Goal: Information Seeking & Learning: Learn about a topic

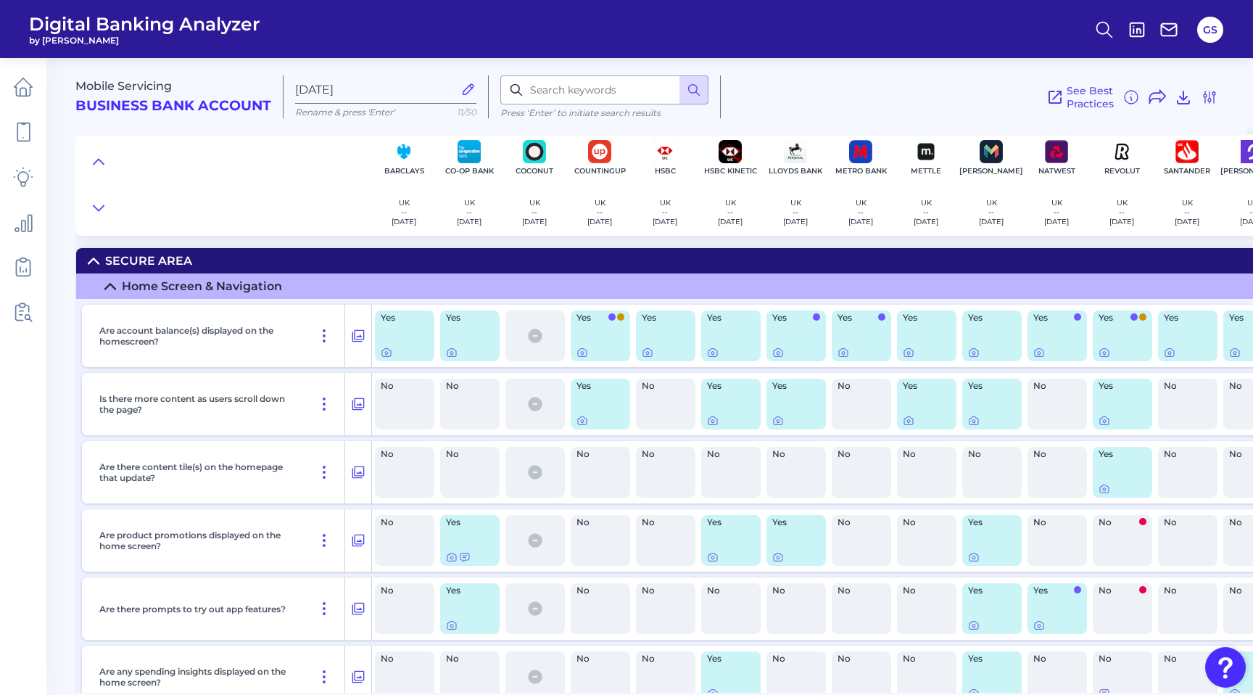
scroll to position [6460, 175]
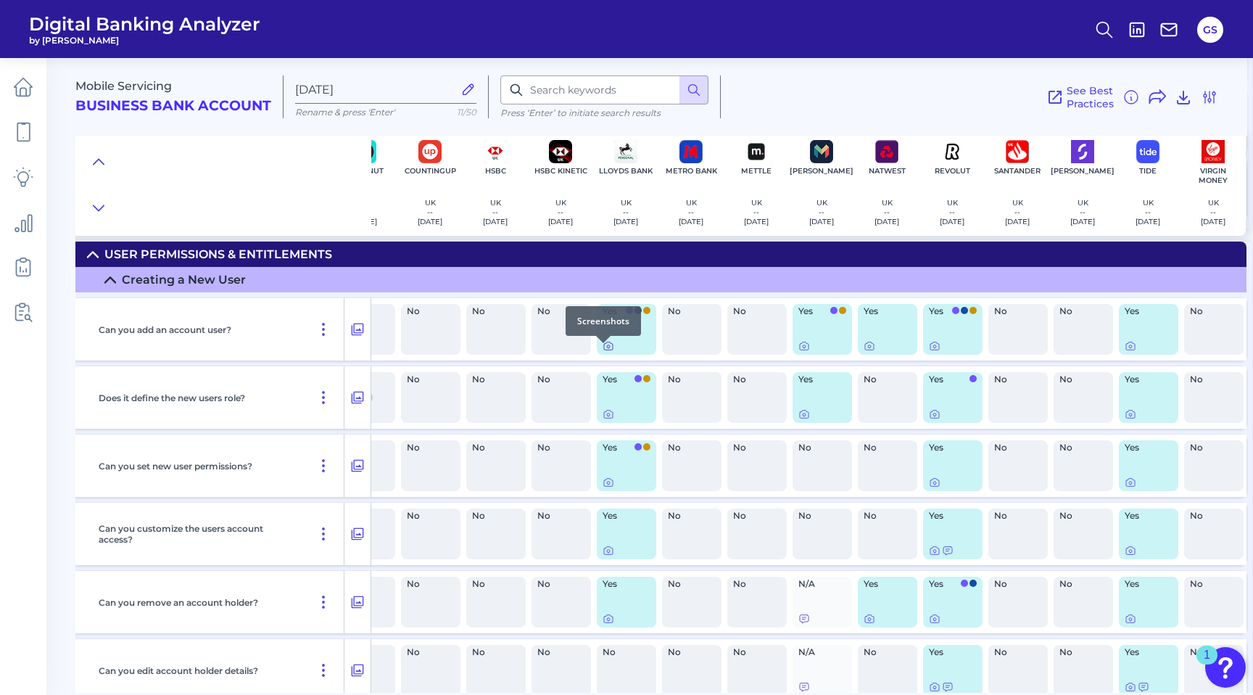
click at [602, 352] on icon at bounding box center [608, 346] width 12 height 12
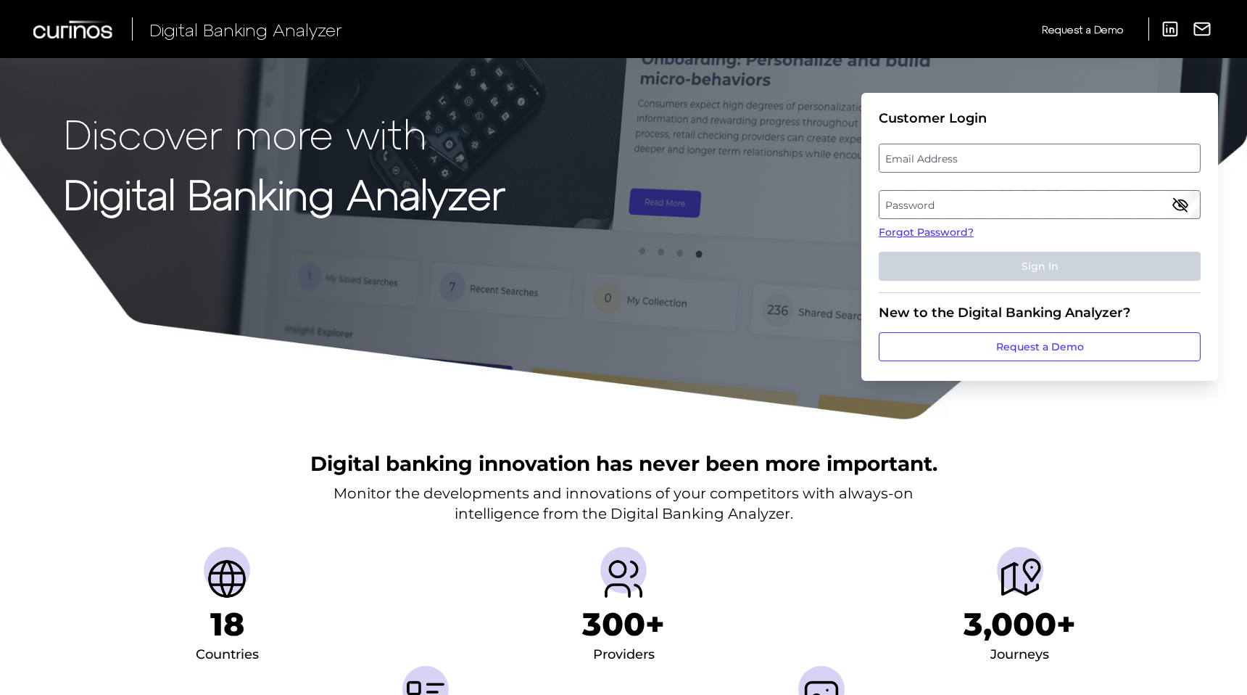
click at [903, 159] on label "Email Address" at bounding box center [1039, 158] width 320 height 26
click at [903, 159] on input "email" at bounding box center [1040, 158] width 322 height 29
type input "[PERSON_NAME][EMAIL_ADDRESS][PERSON_NAME][DOMAIN_NAME]"
click at [926, 205] on label "Password" at bounding box center [1039, 204] width 320 height 26
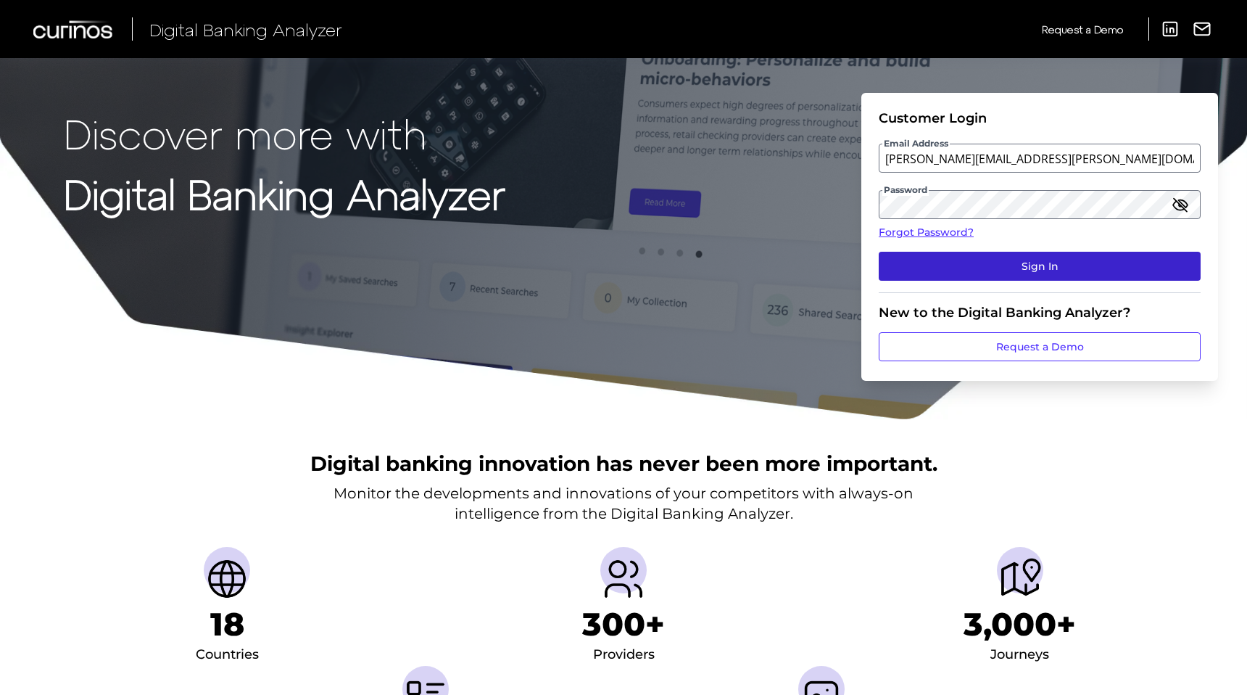
click at [1041, 262] on button "Sign In" at bounding box center [1040, 266] width 322 height 29
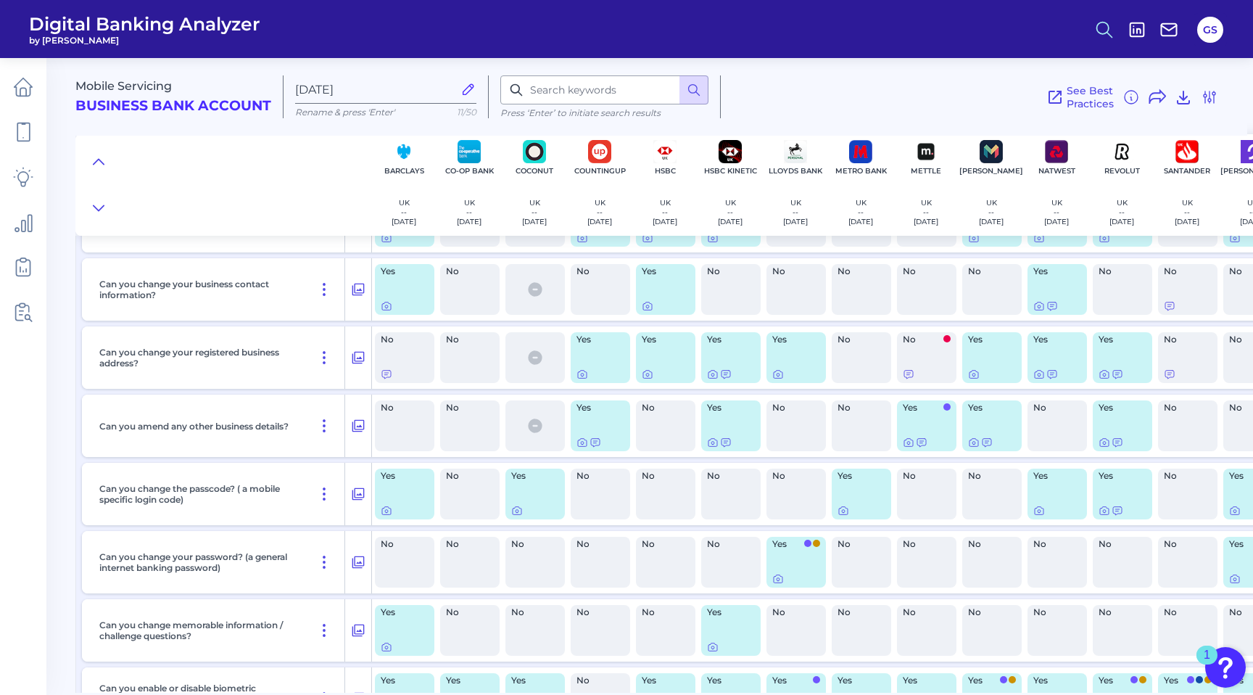
scroll to position [6428, 0]
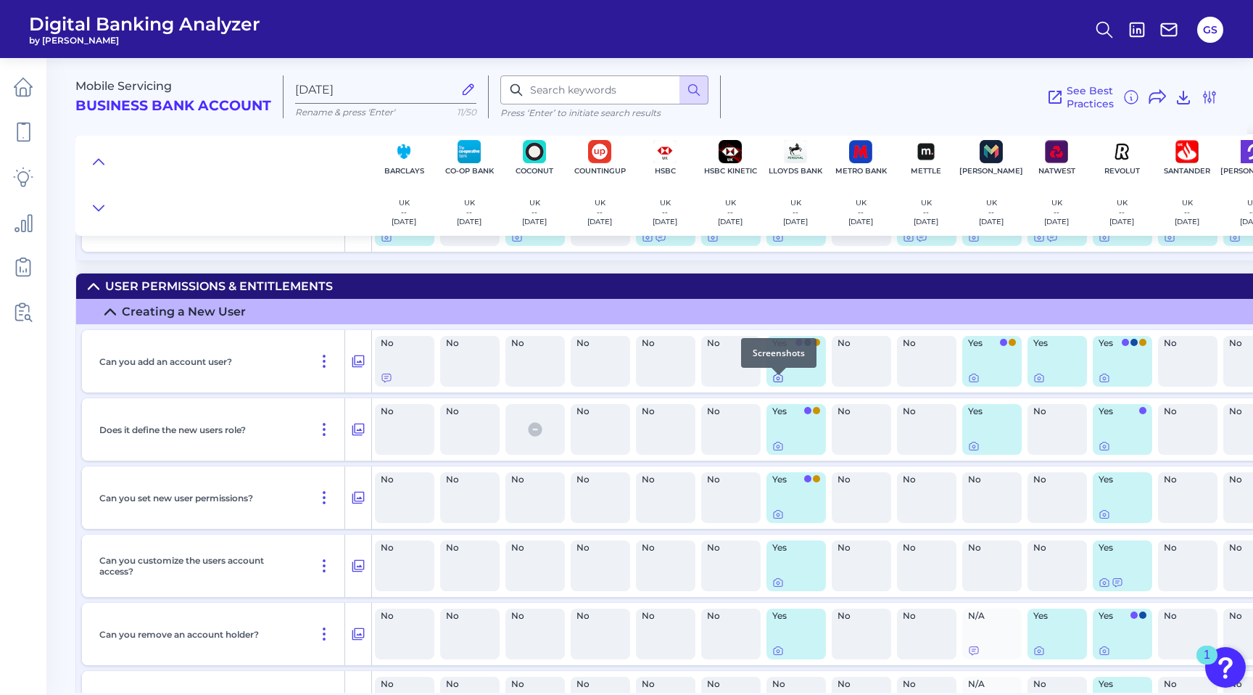
click at [778, 384] on icon at bounding box center [778, 378] width 12 height 12
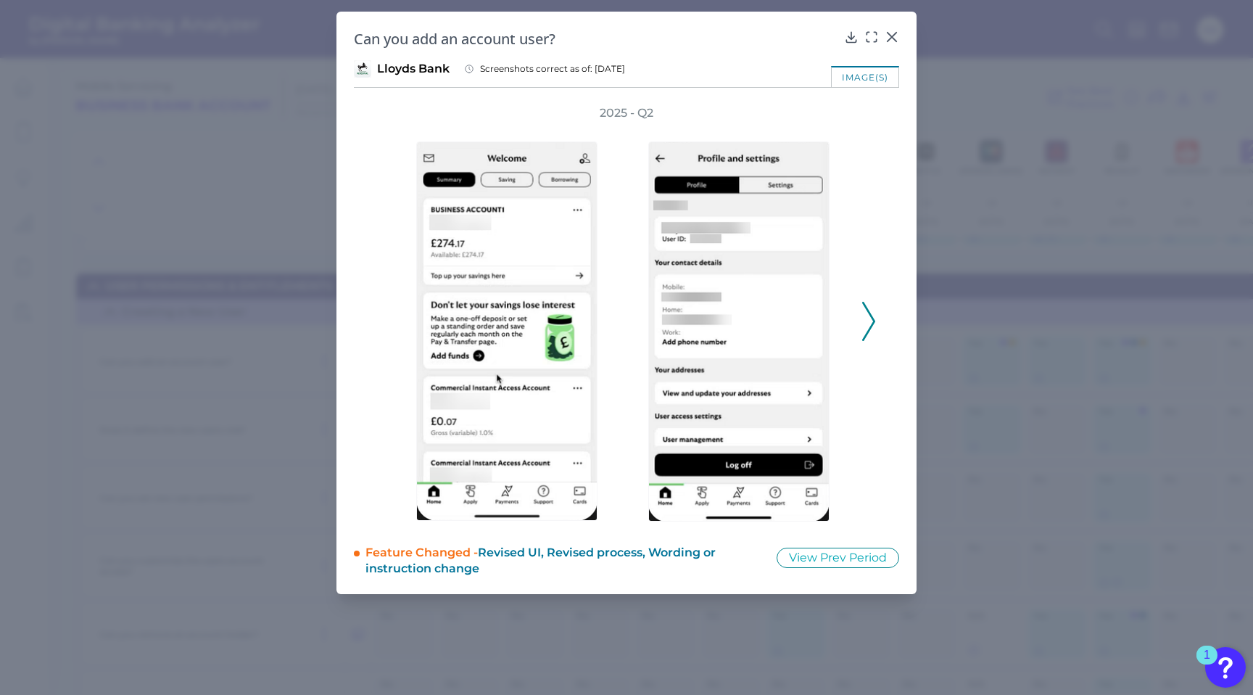
click at [878, 320] on div "2025 - Q2" at bounding box center [626, 313] width 545 height 416
click at [862, 323] on icon at bounding box center [868, 321] width 13 height 39
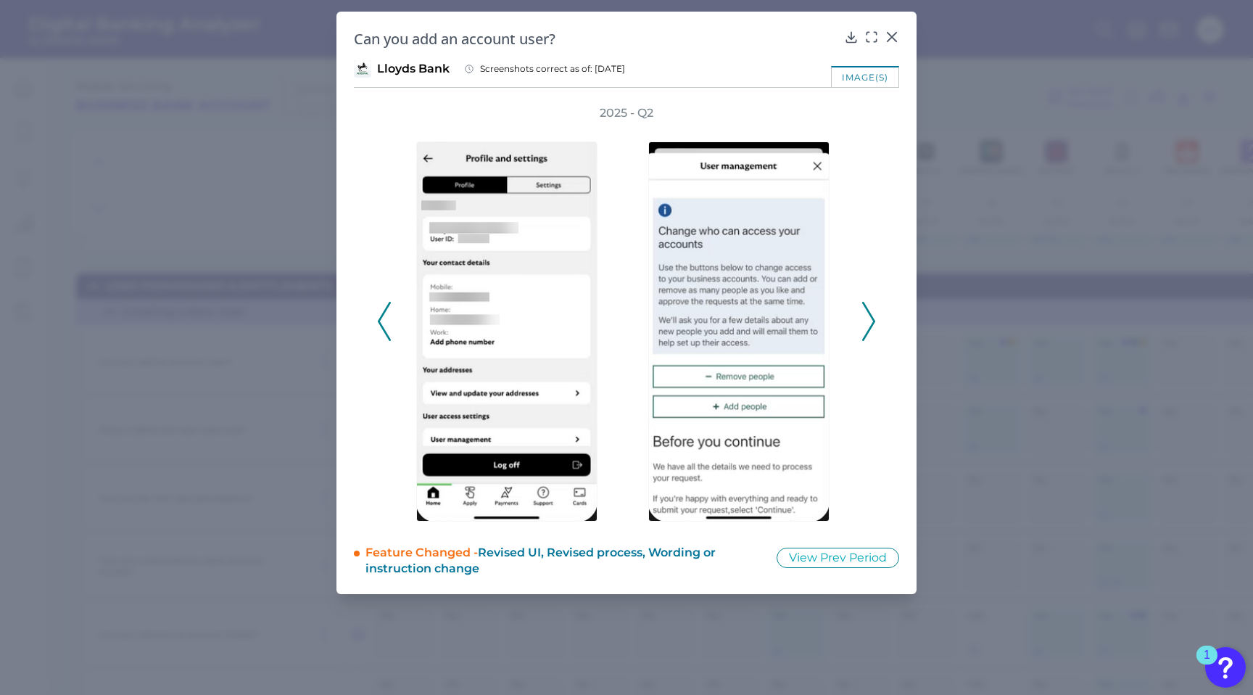
click at [862, 323] on icon at bounding box center [868, 321] width 13 height 39
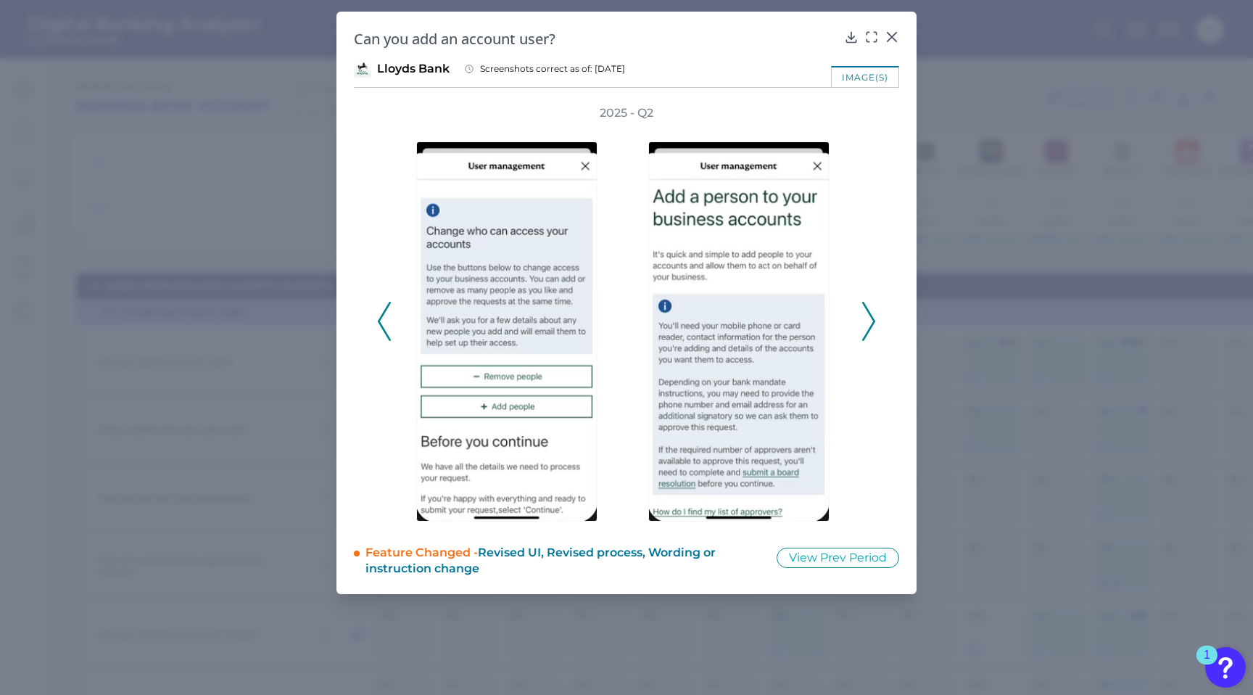
click at [862, 323] on icon at bounding box center [868, 321] width 13 height 39
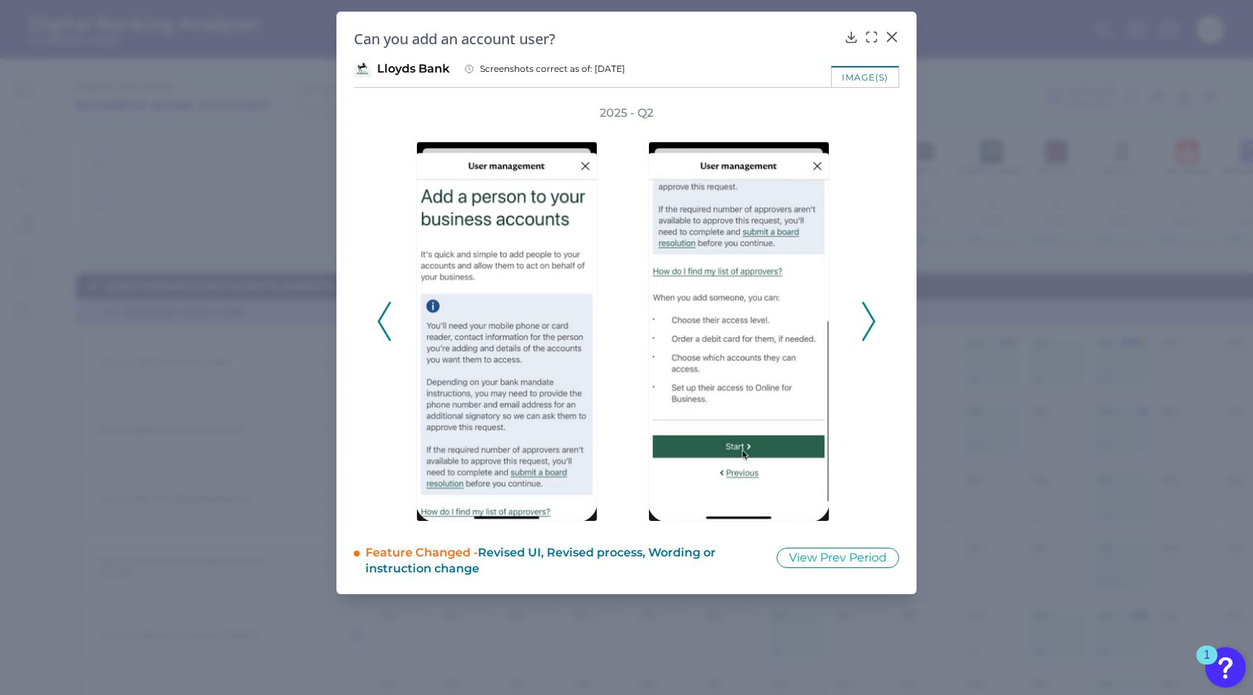
click at [862, 323] on icon at bounding box center [868, 321] width 13 height 39
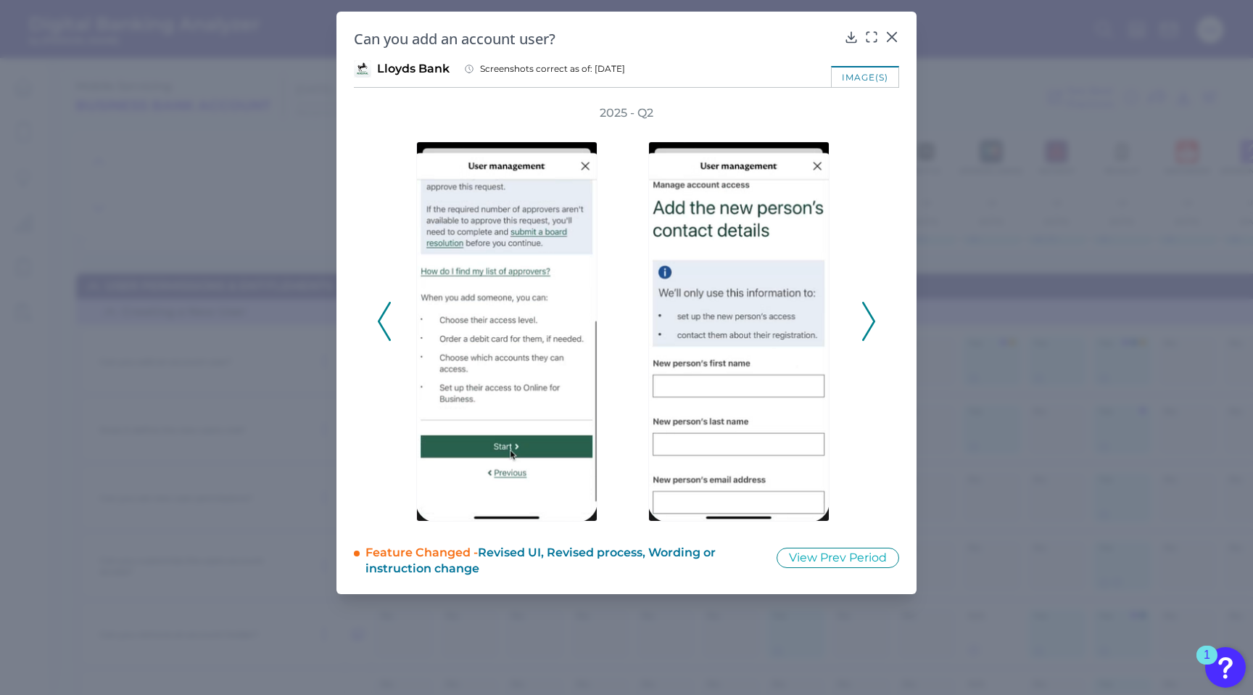
click at [862, 323] on icon at bounding box center [868, 321] width 13 height 39
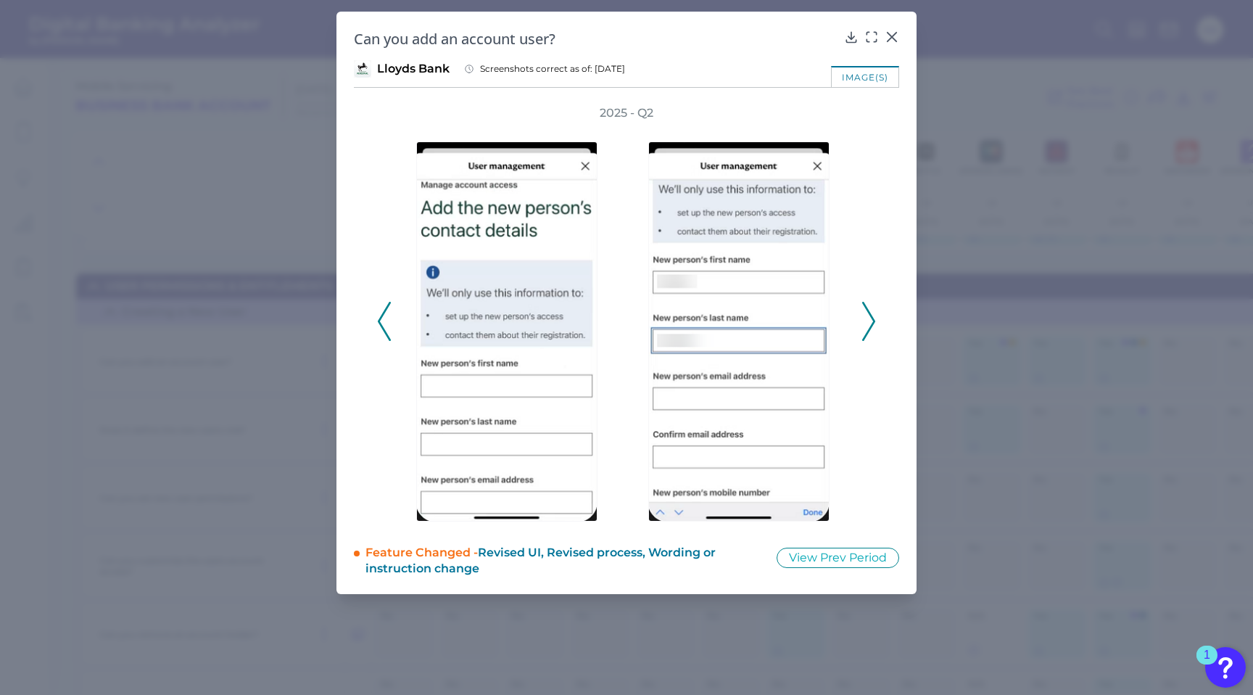
click at [862, 323] on icon at bounding box center [868, 321] width 13 height 39
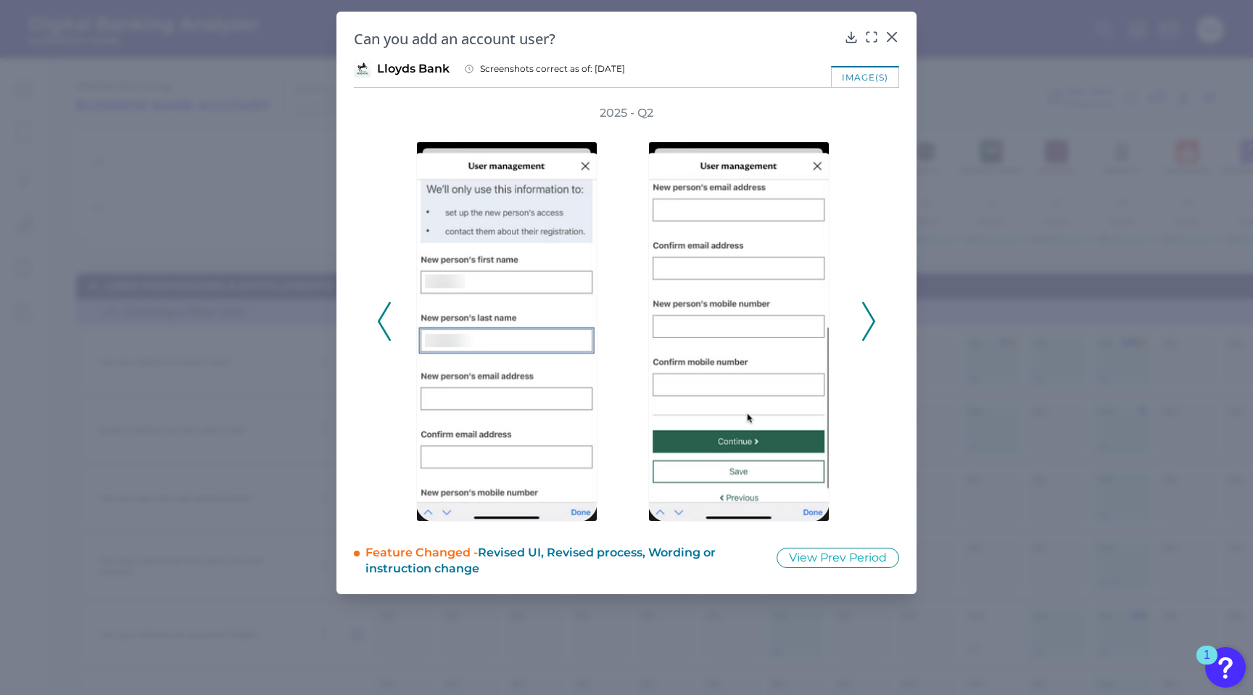
click at [862, 323] on icon at bounding box center [868, 321] width 13 height 39
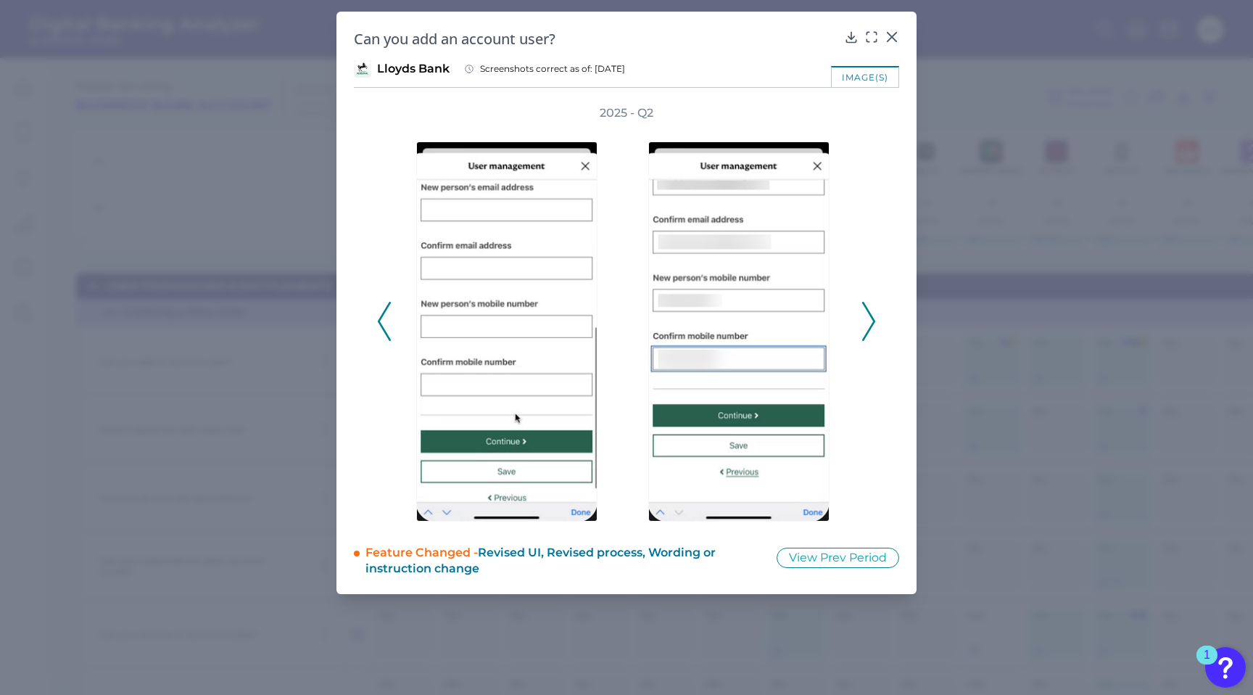
click at [862, 323] on icon at bounding box center [868, 321] width 13 height 39
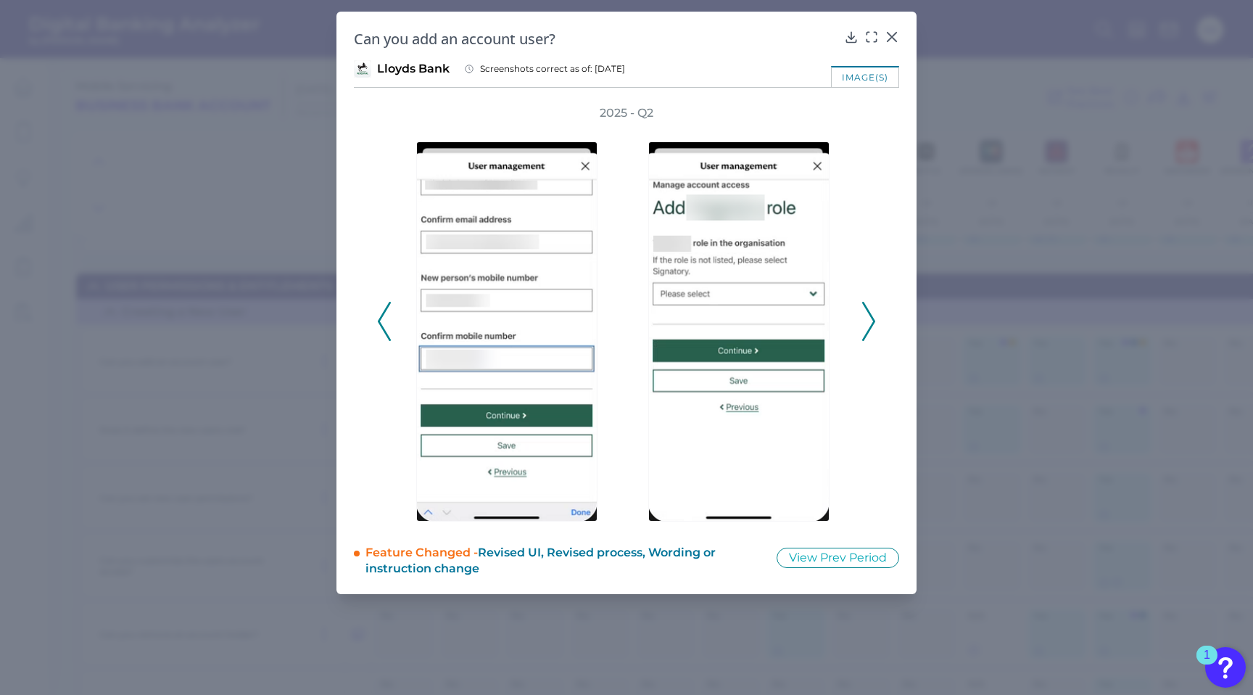
click at [862, 323] on icon at bounding box center [868, 321] width 13 height 39
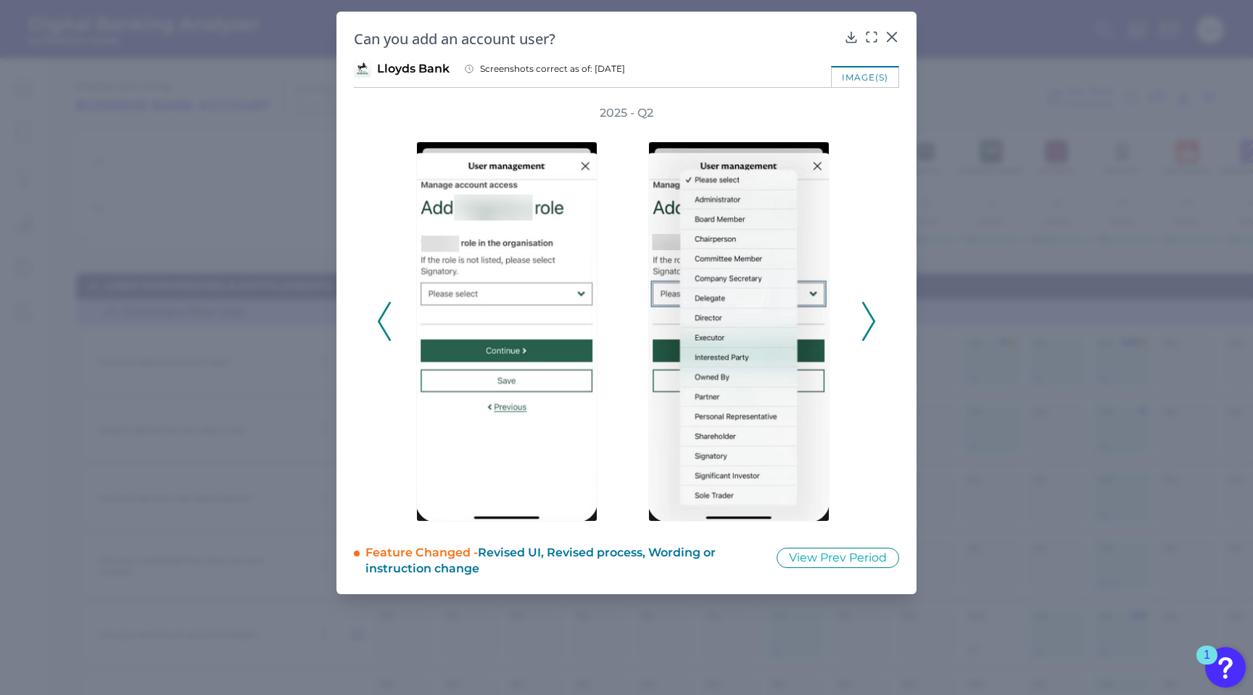
click at [862, 323] on icon at bounding box center [868, 321] width 13 height 39
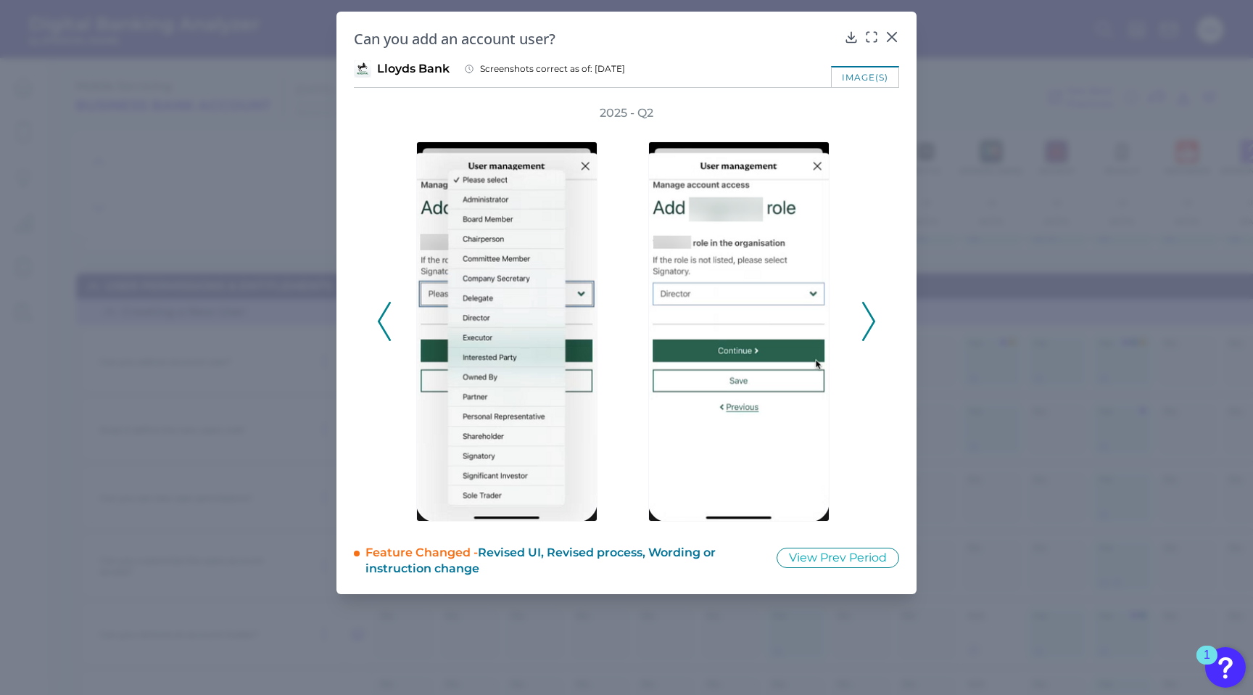
click at [862, 323] on icon at bounding box center [868, 321] width 13 height 39
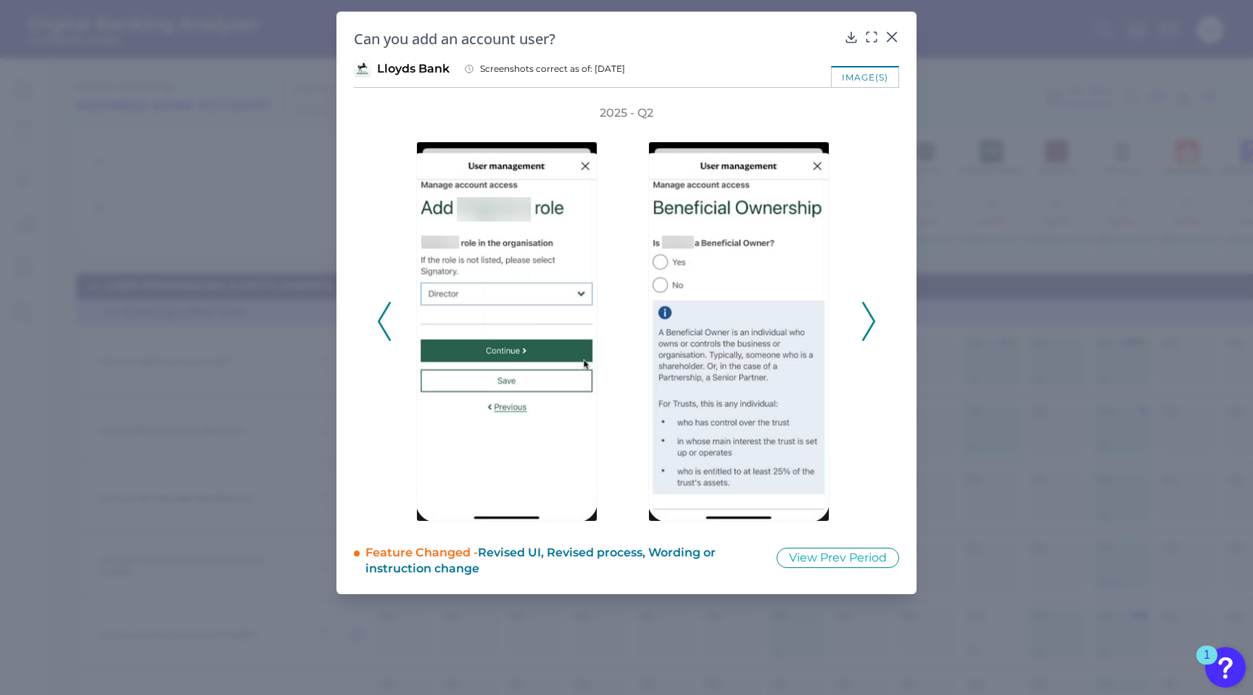
click at [862, 323] on icon at bounding box center [868, 321] width 13 height 39
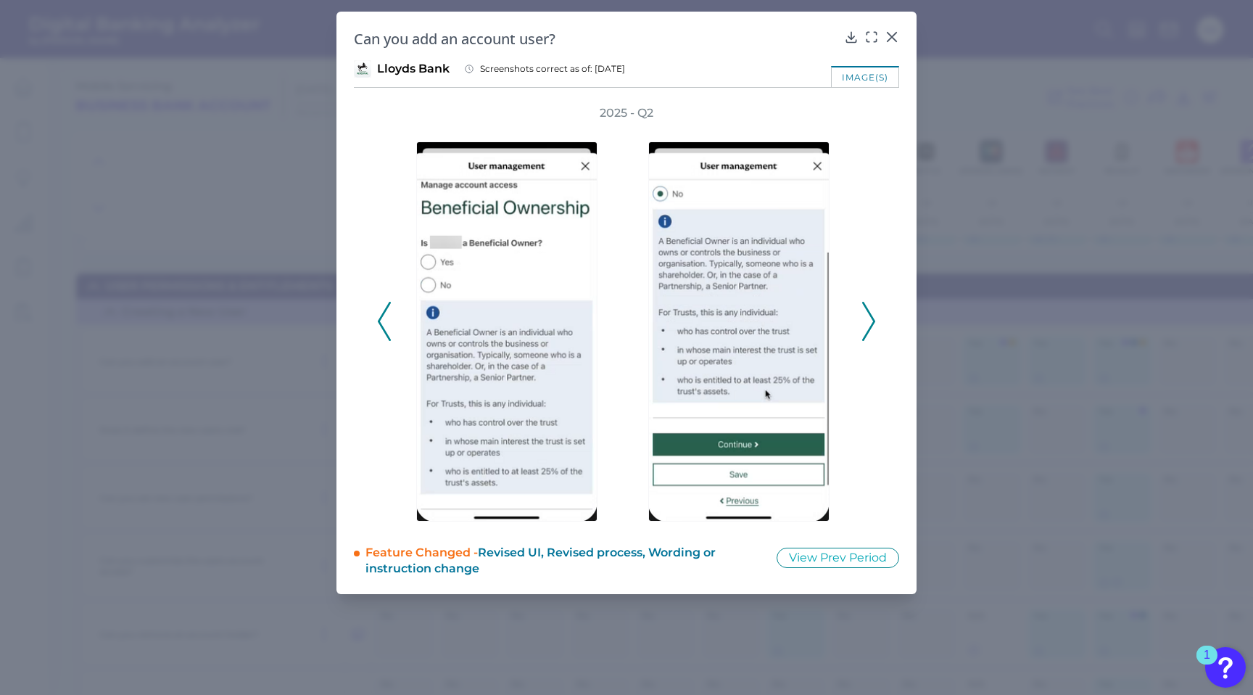
click at [862, 323] on icon at bounding box center [868, 321] width 13 height 39
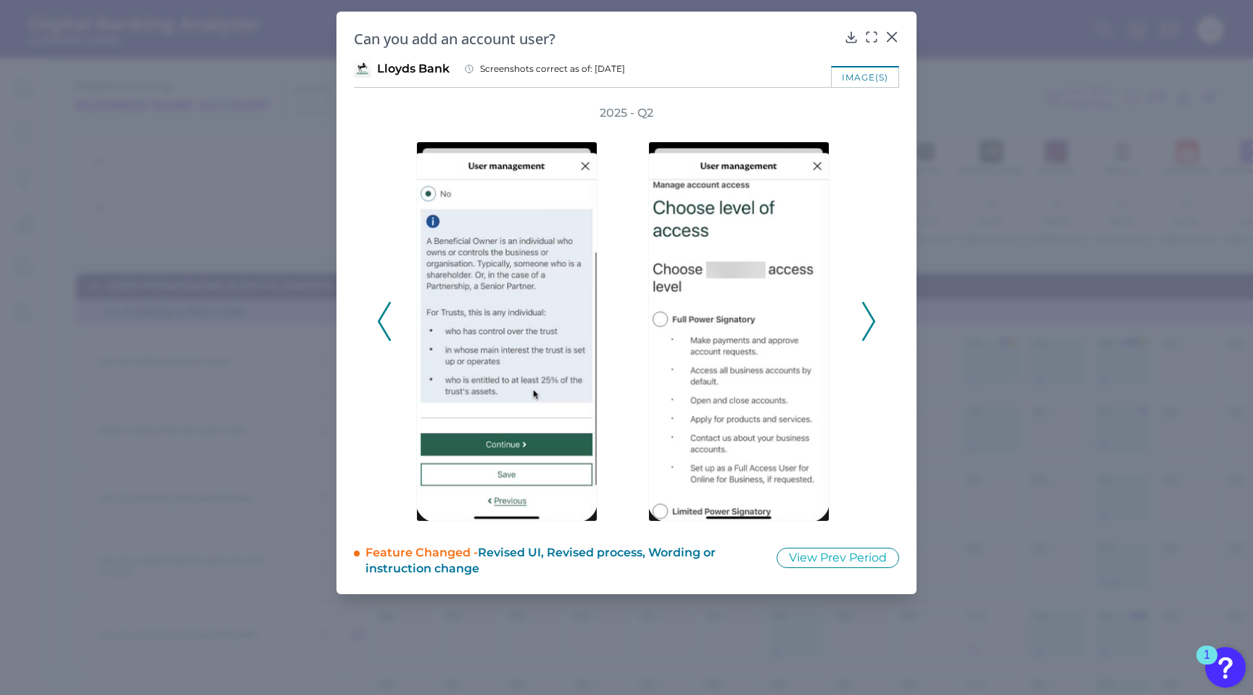
click at [862, 323] on icon at bounding box center [868, 321] width 13 height 39
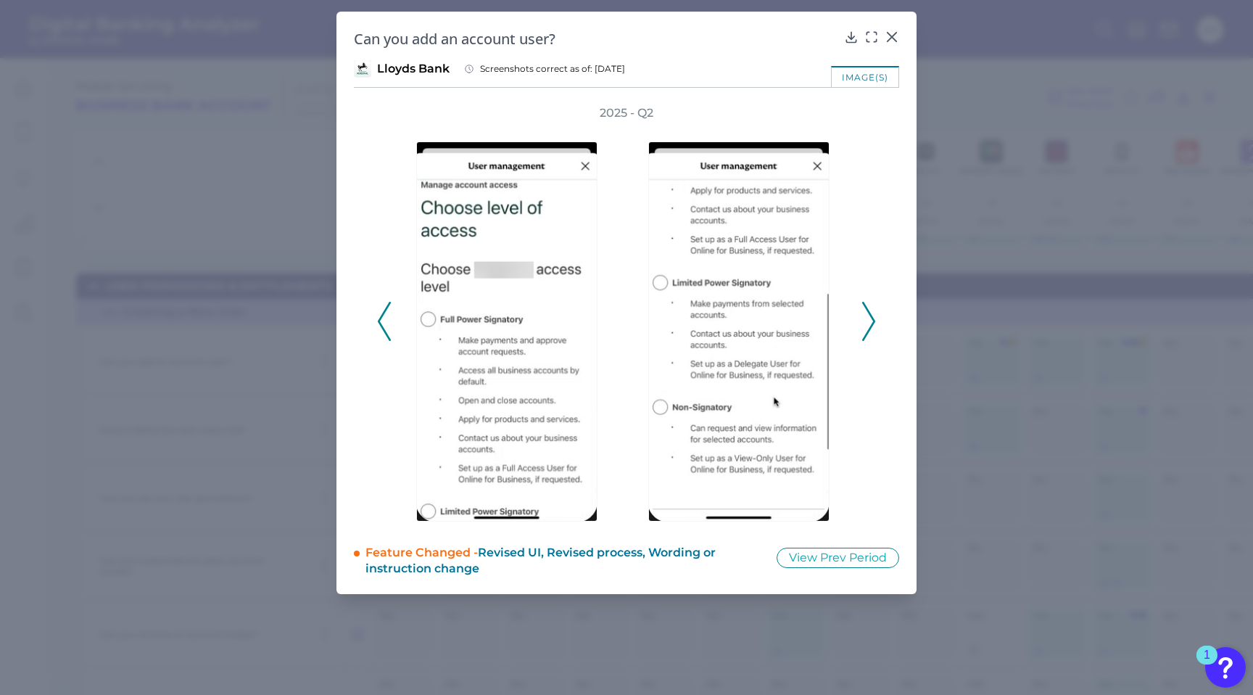
click at [862, 323] on icon at bounding box center [868, 321] width 13 height 39
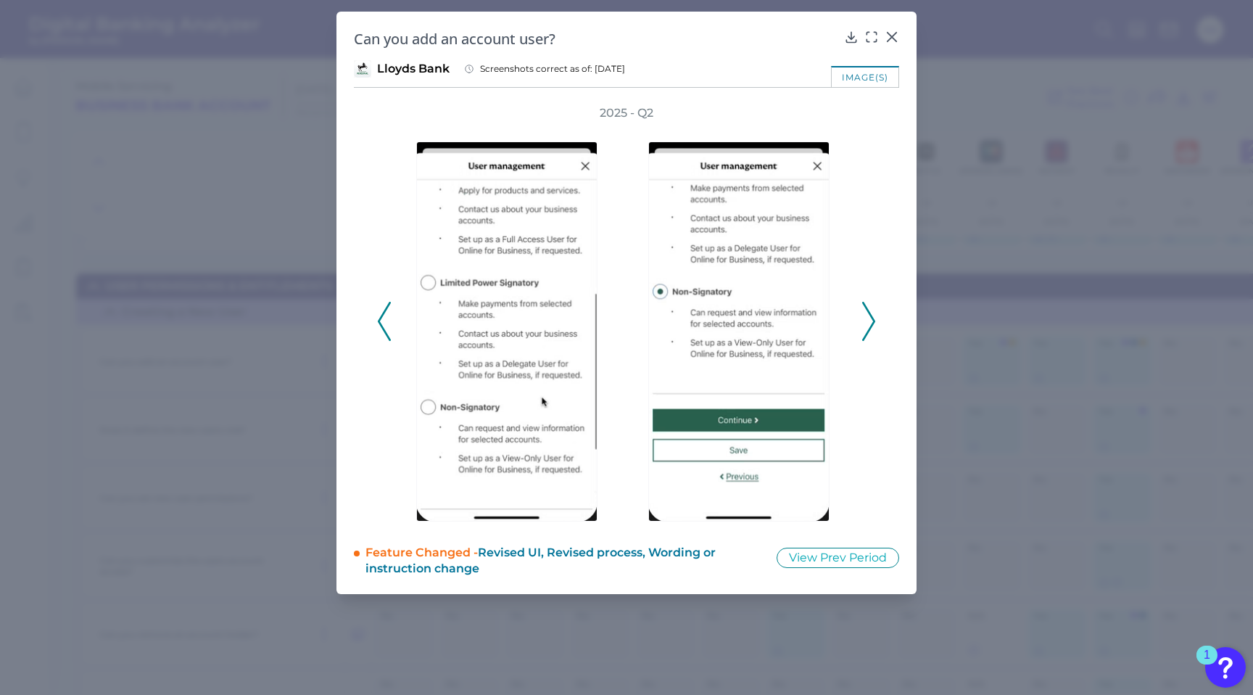
click at [862, 323] on icon at bounding box center [868, 321] width 13 height 39
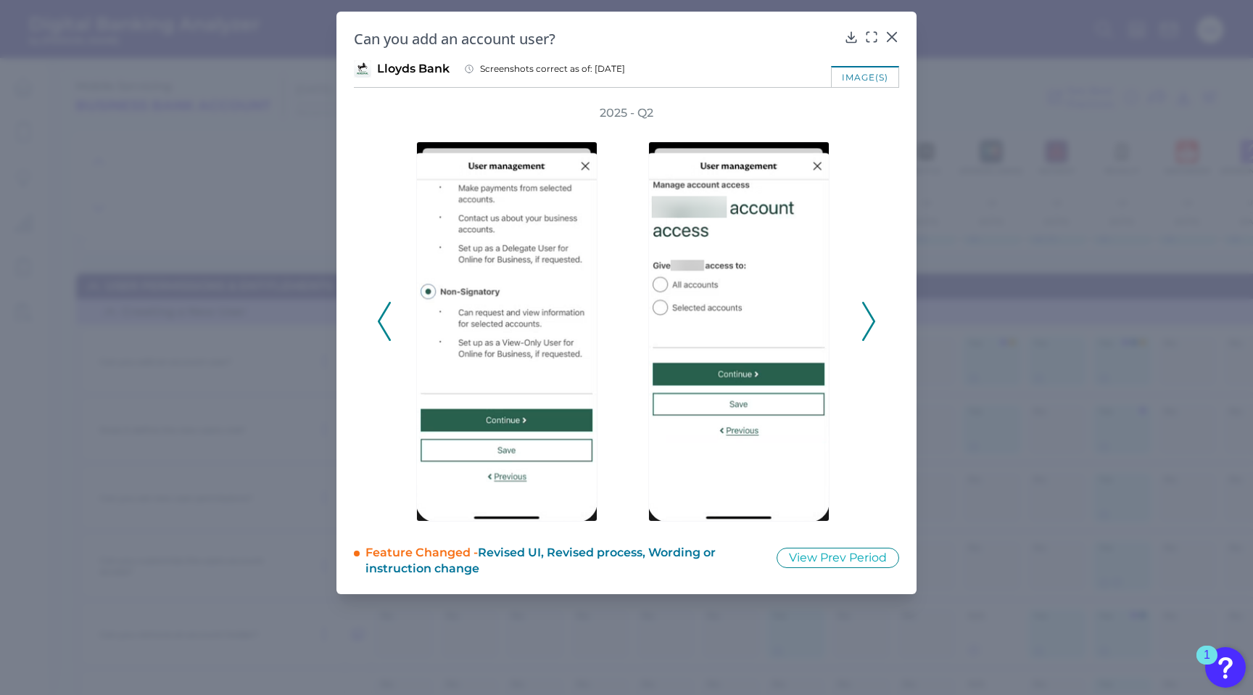
click at [862, 323] on icon at bounding box center [868, 321] width 13 height 39
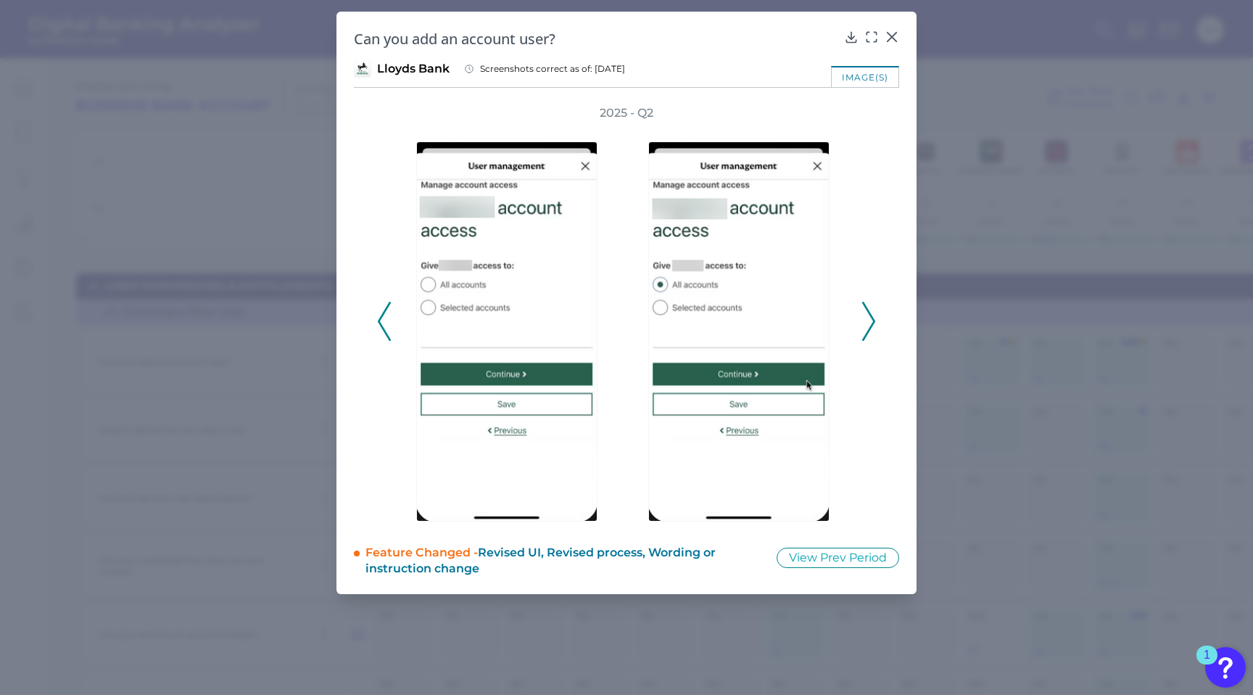
click at [862, 323] on icon at bounding box center [868, 321] width 13 height 39
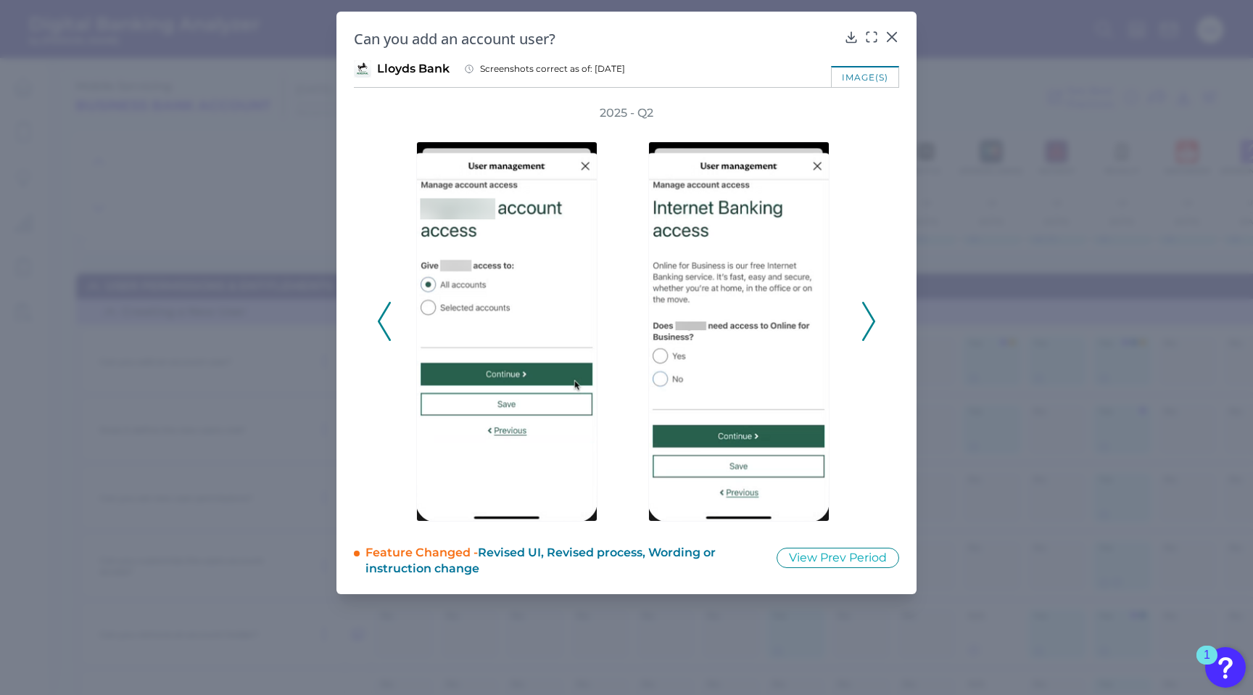
click at [862, 323] on icon at bounding box center [868, 321] width 13 height 39
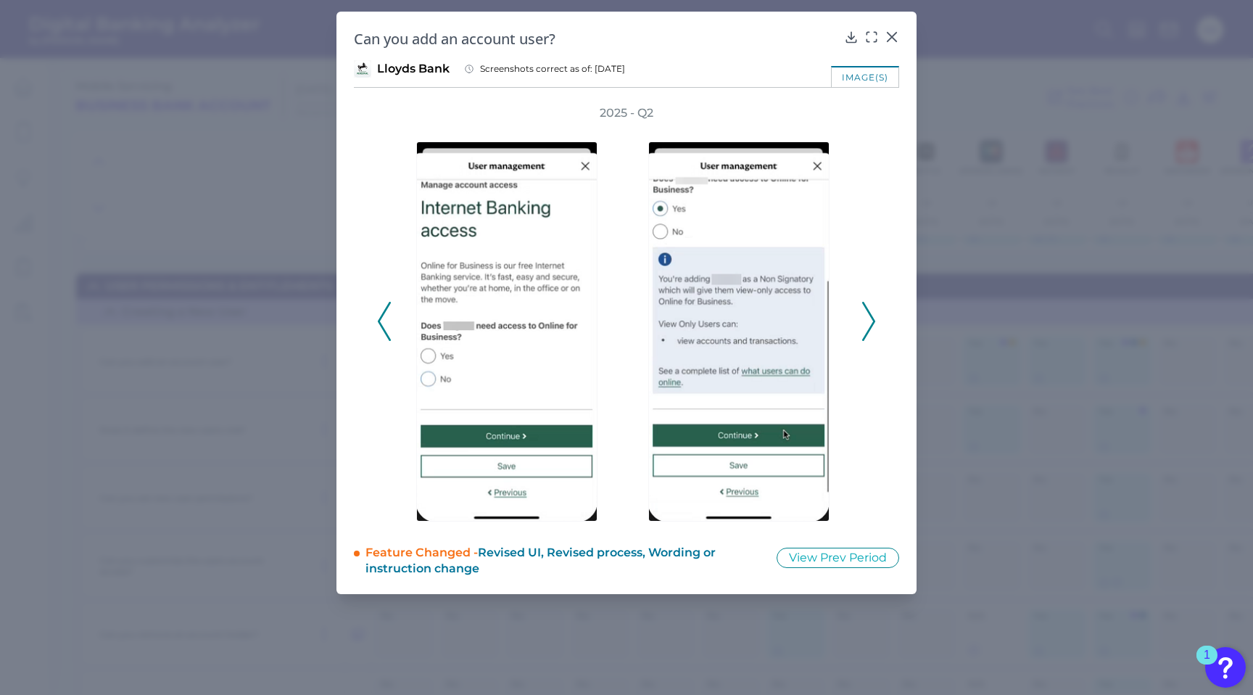
click at [862, 323] on icon at bounding box center [868, 321] width 13 height 39
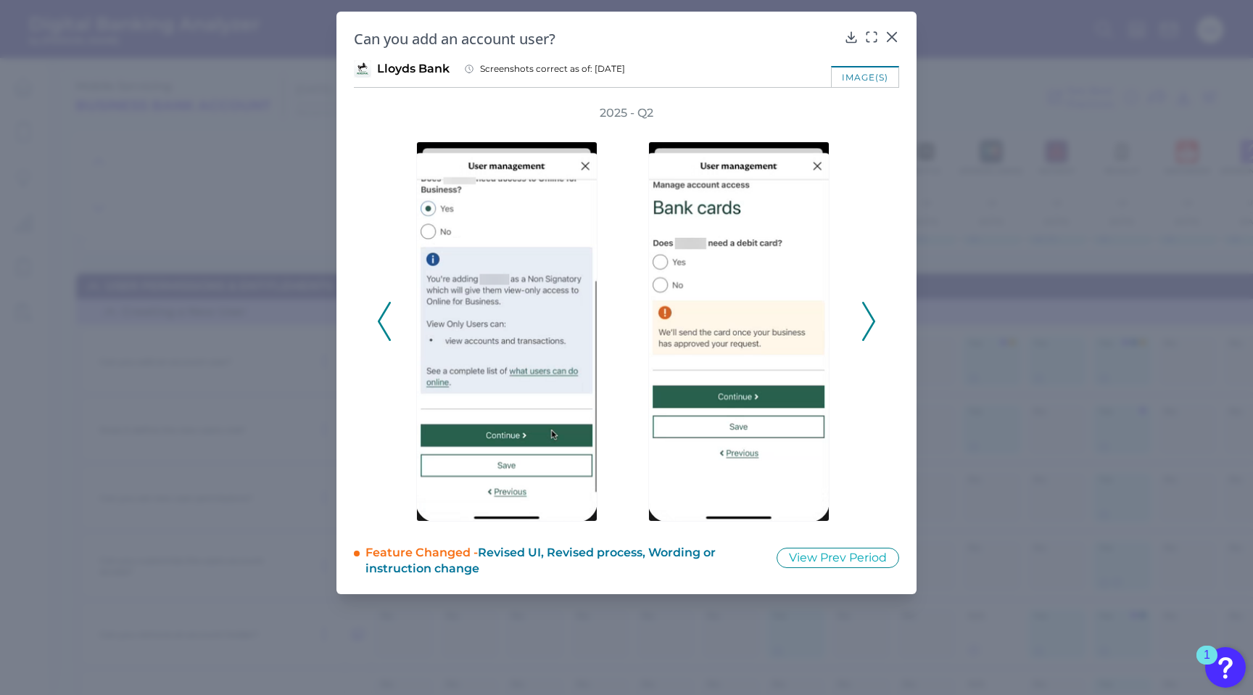
click at [862, 323] on icon at bounding box center [868, 321] width 13 height 39
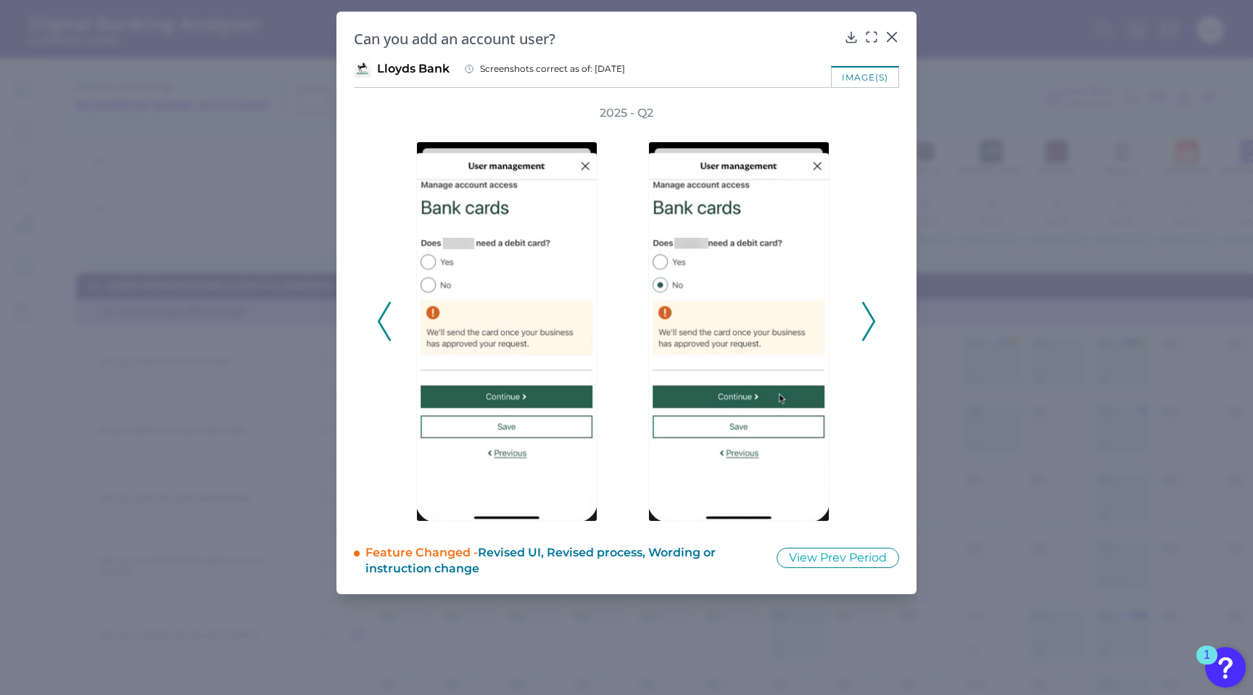
click at [862, 323] on icon at bounding box center [868, 321] width 13 height 39
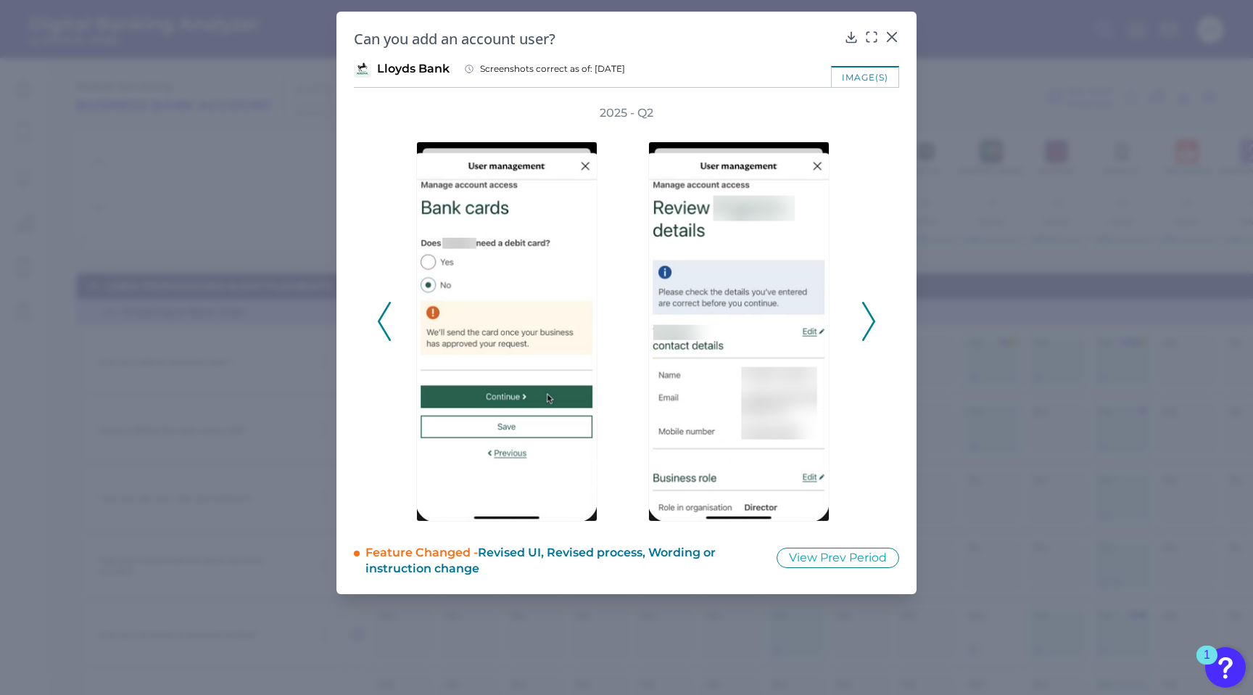
click at [862, 323] on icon at bounding box center [868, 321] width 13 height 39
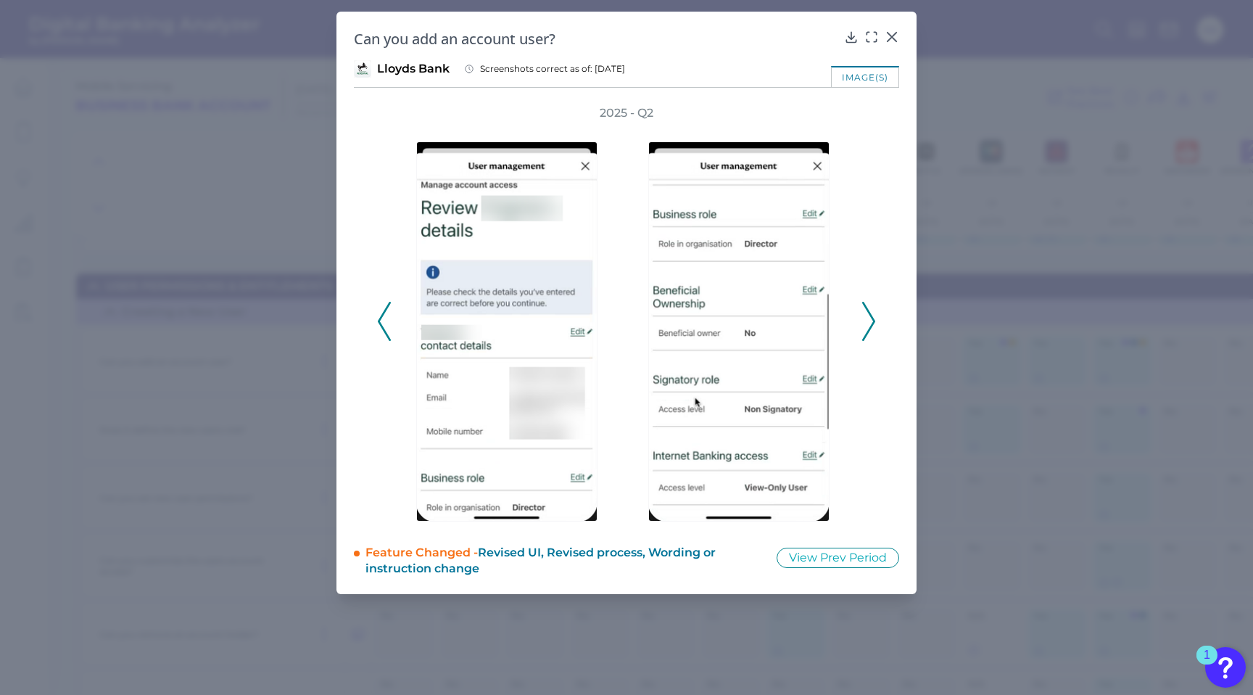
click at [862, 323] on icon at bounding box center [868, 321] width 13 height 39
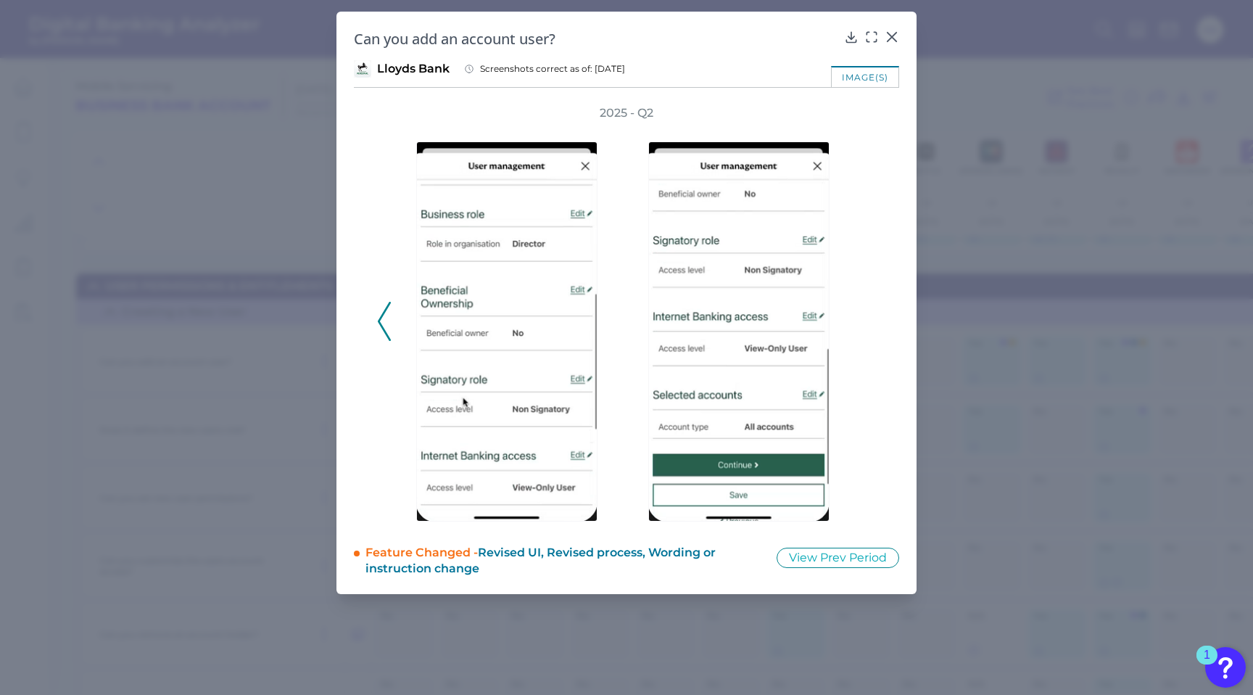
click at [861, 323] on div "2025 - Q2" at bounding box center [626, 313] width 499 height 416
